Goal: Find specific page/section: Find specific page/section

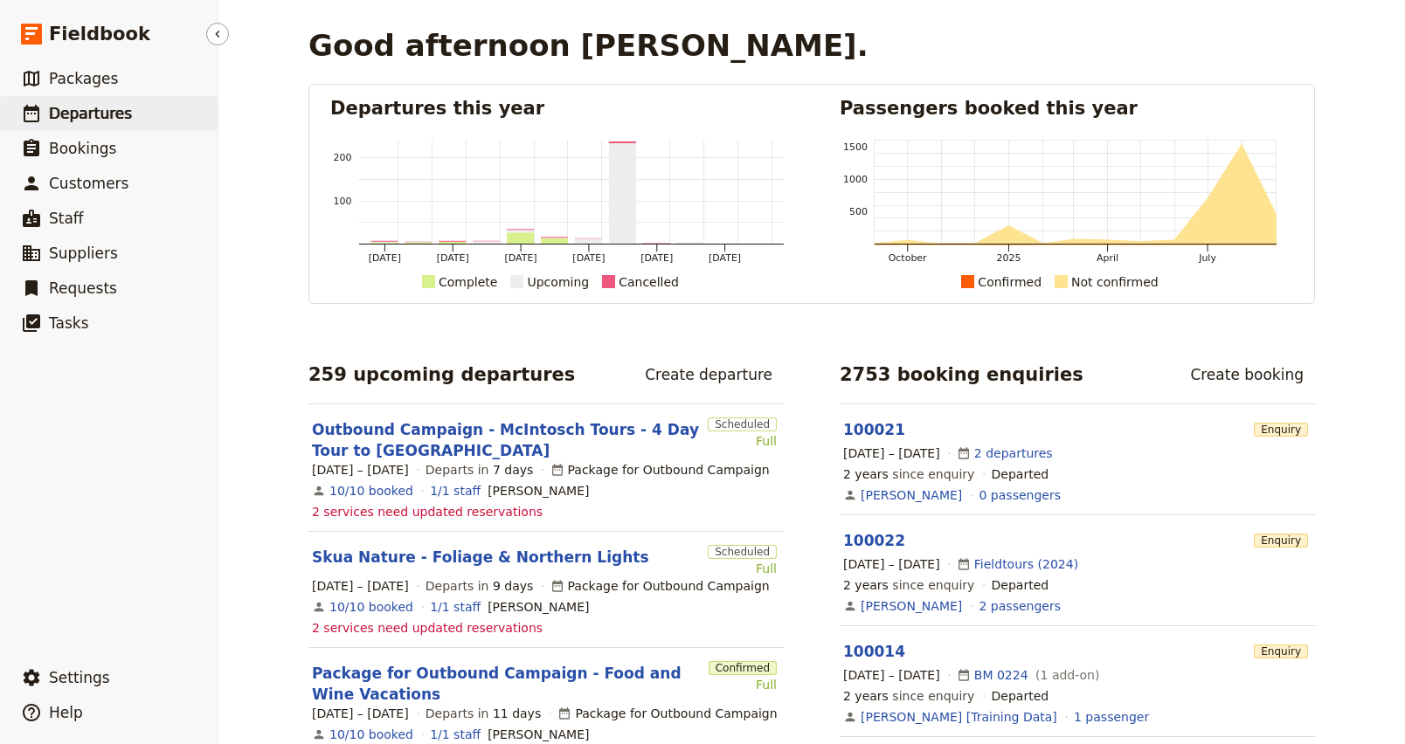
click at [98, 127] on link "​ Departures" at bounding box center [108, 113] width 217 height 35
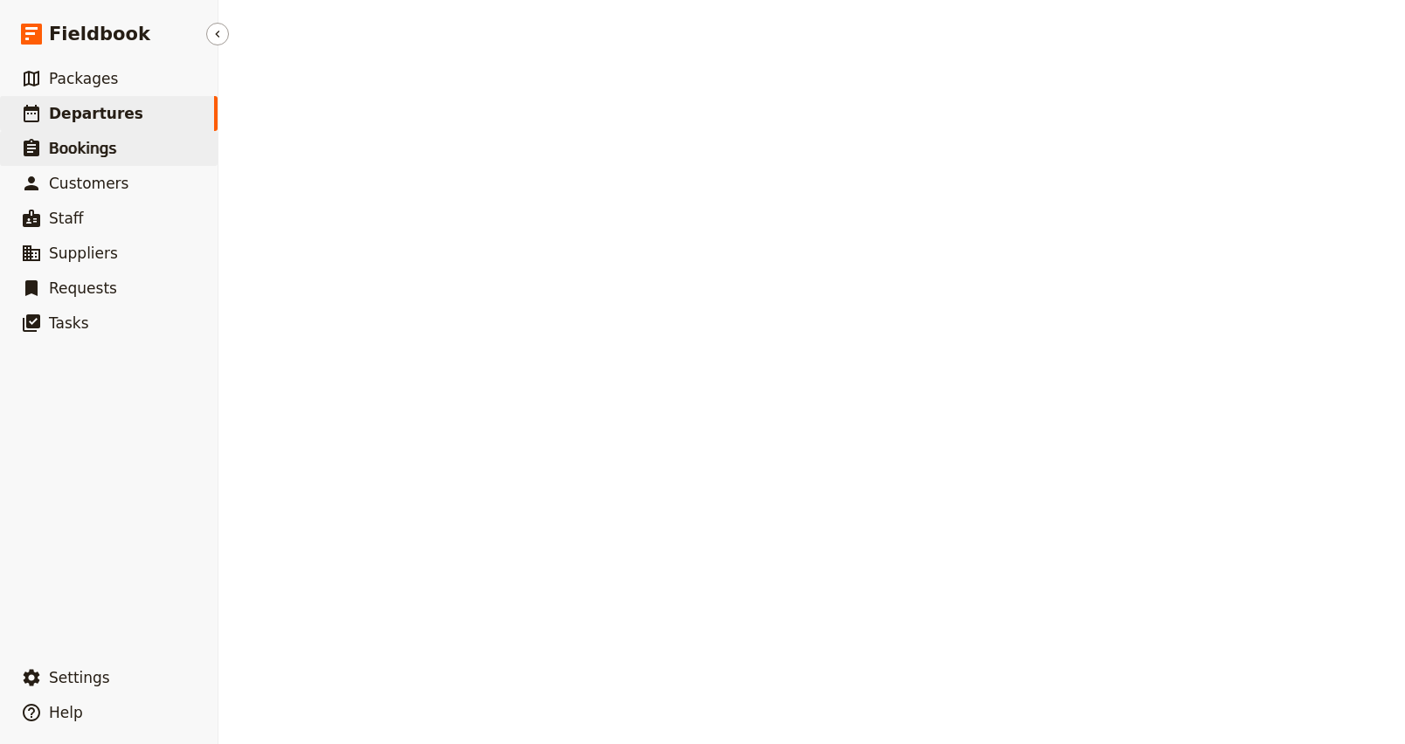
select select "CREATED_AT"
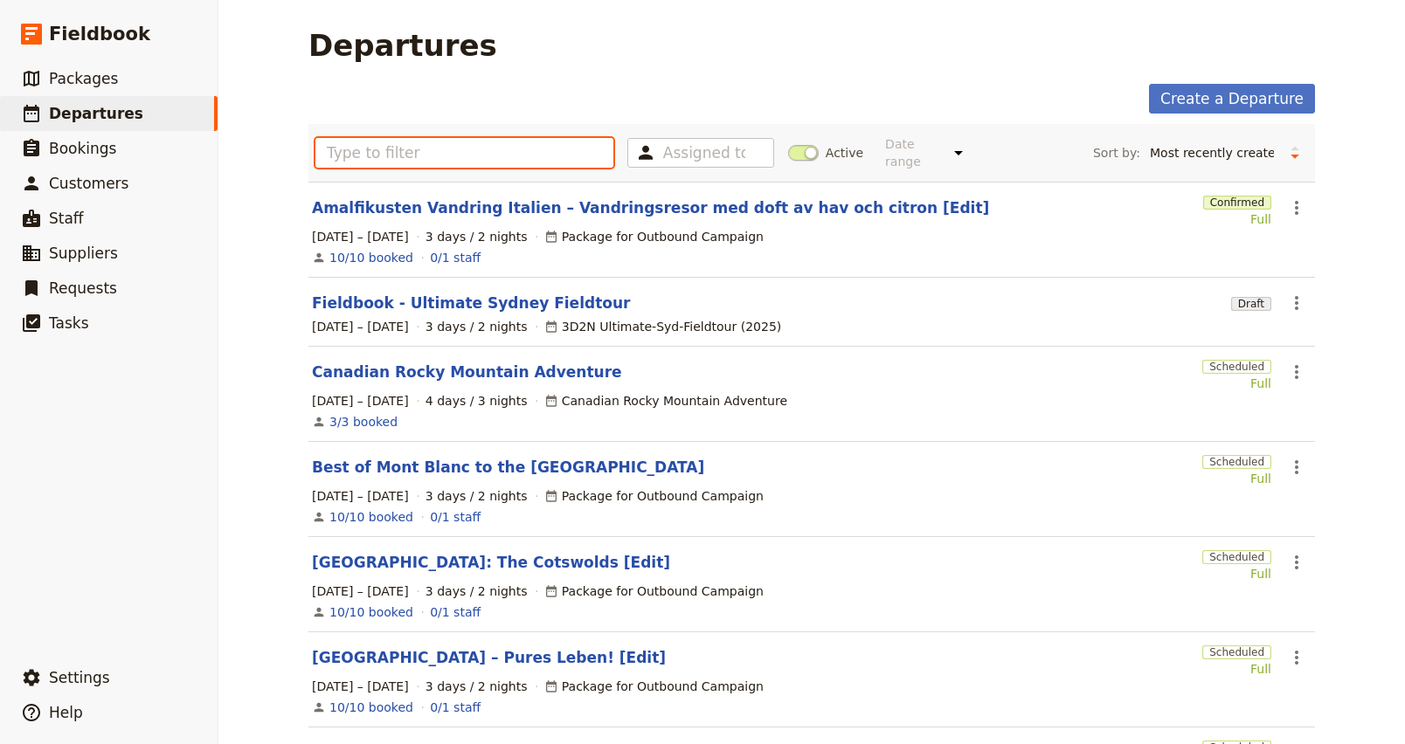
click at [510, 148] on input "text" at bounding box center [464, 153] width 298 height 30
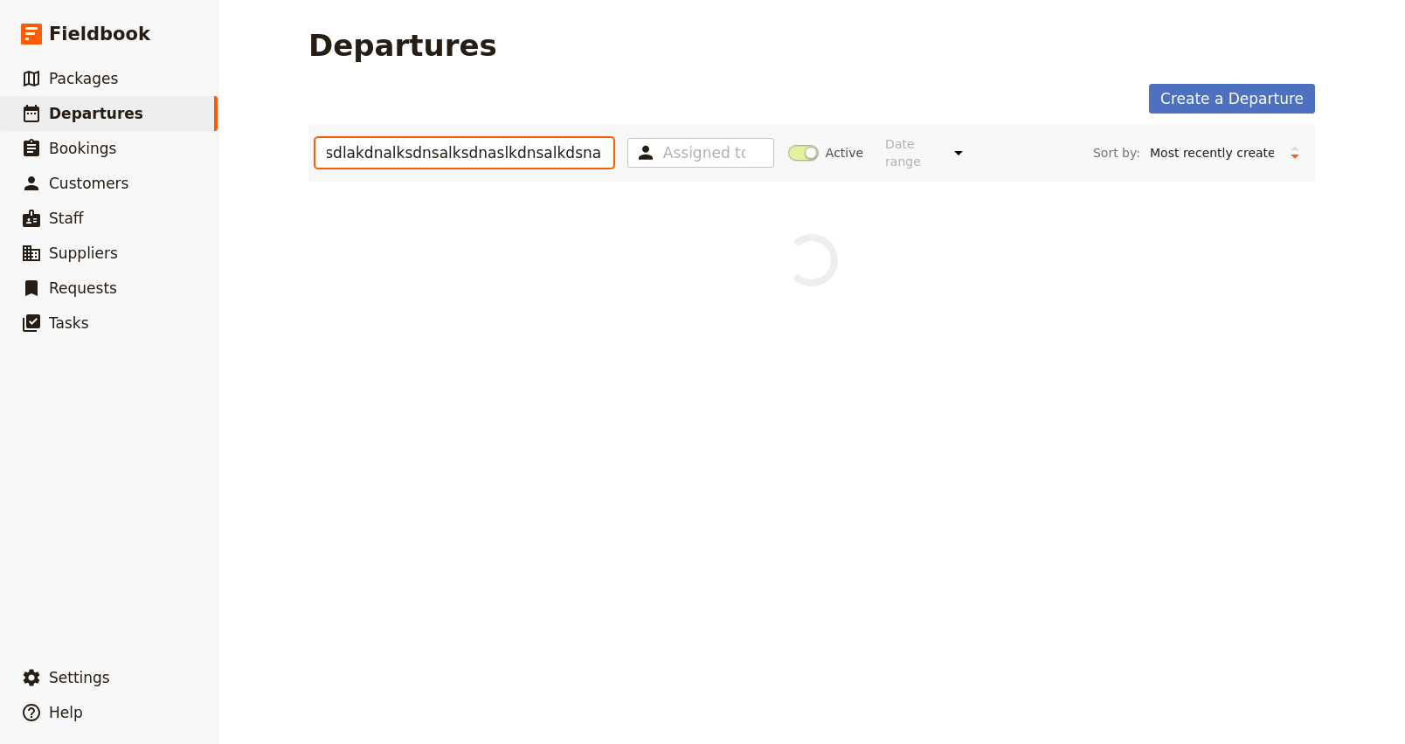
type input "asldknsalkdnasdlakdnalksdnsalksdnaslkdnsalkdsnaldksanal"
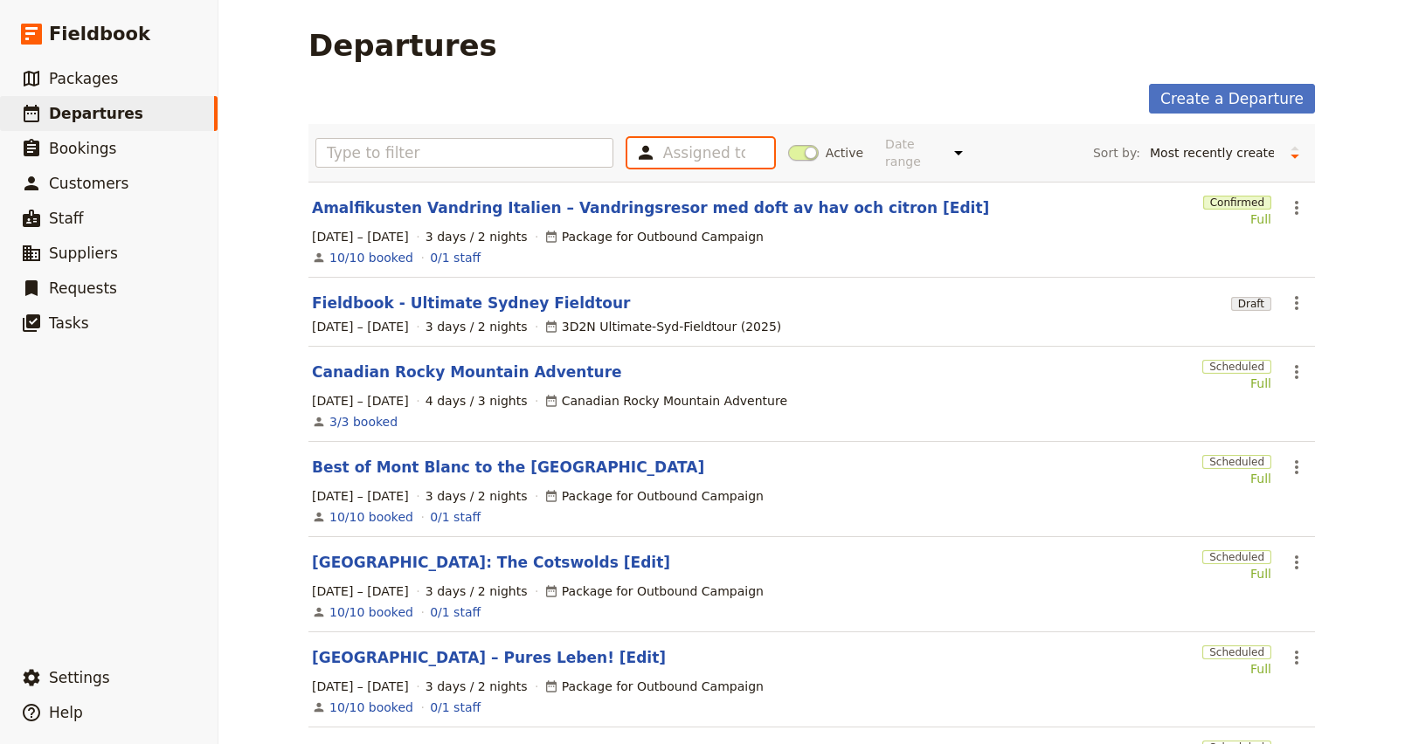
click at [717, 142] on input "text" at bounding box center [704, 152] width 82 height 21
type input "laskndladknsaldksnalaskdnladsalsdnskals"
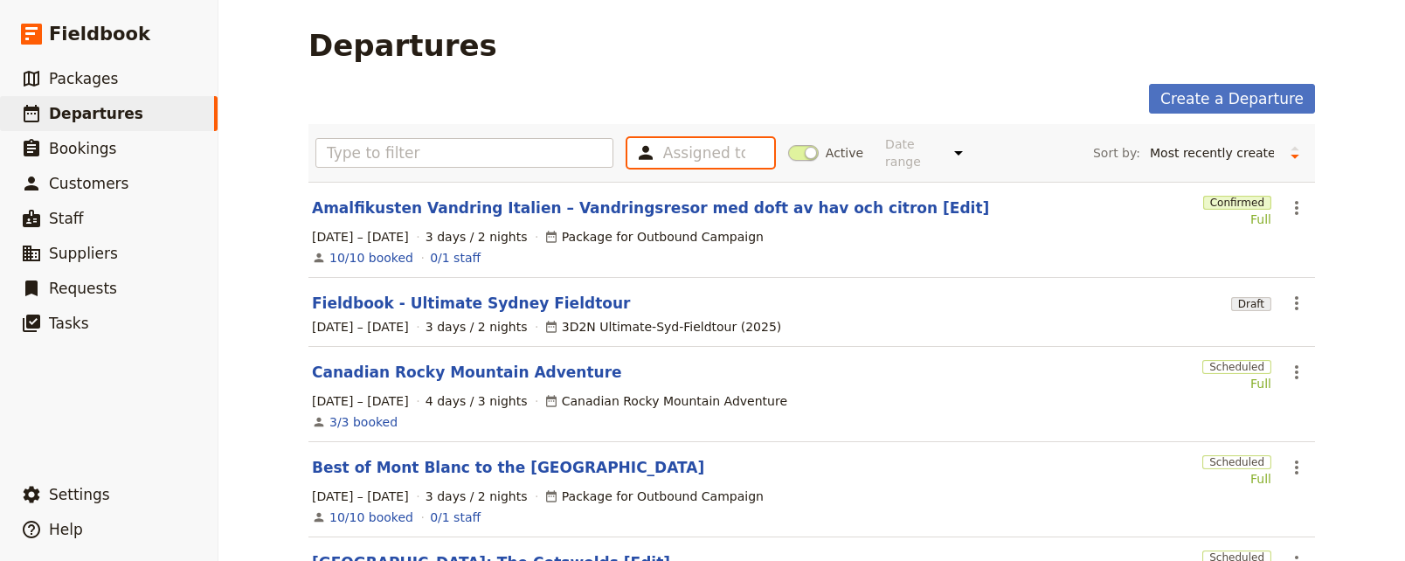
click at [700, 147] on input "text" at bounding box center [704, 152] width 82 height 21
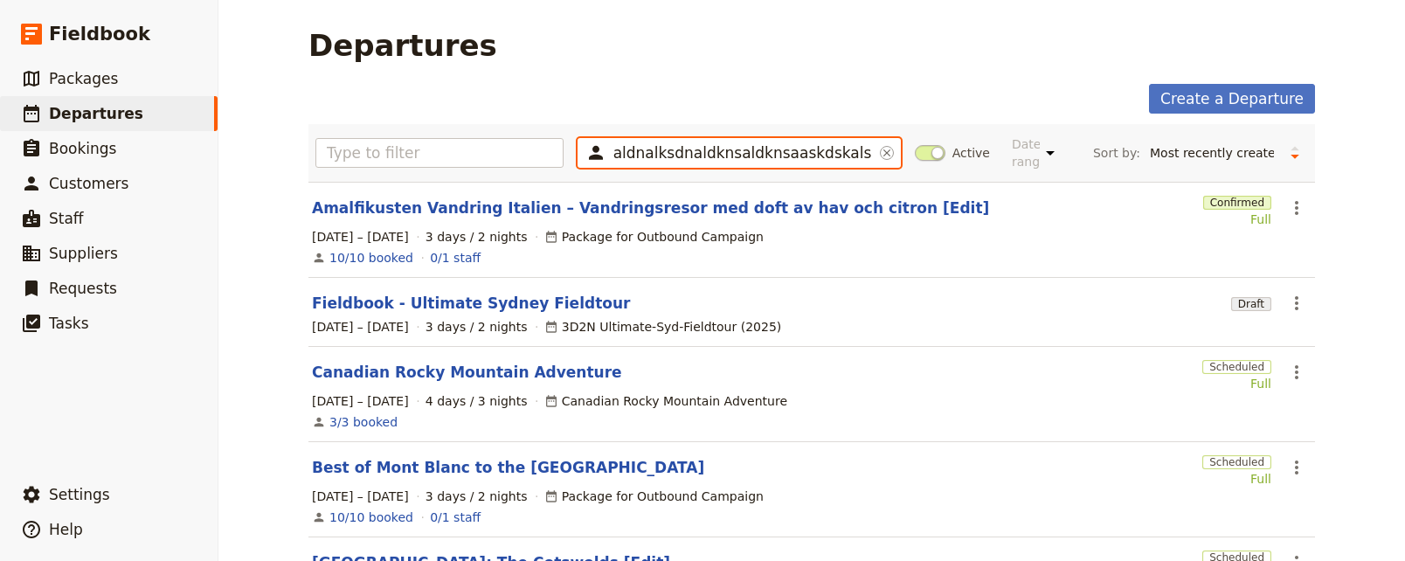
type input "aldnalksdnaldknsaldknsaaskdskalskdn"
